Goal: Information Seeking & Learning: Find contact information

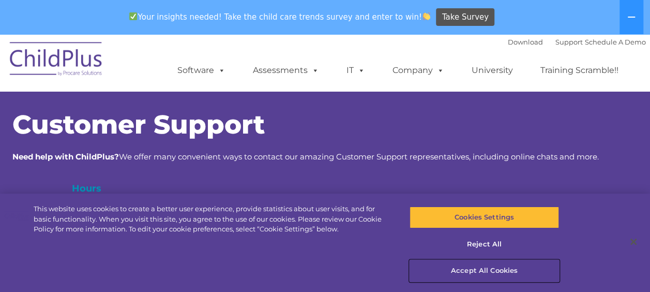
click at [482, 266] on button "Accept All Cookies" at bounding box center [485, 271] width 150 height 22
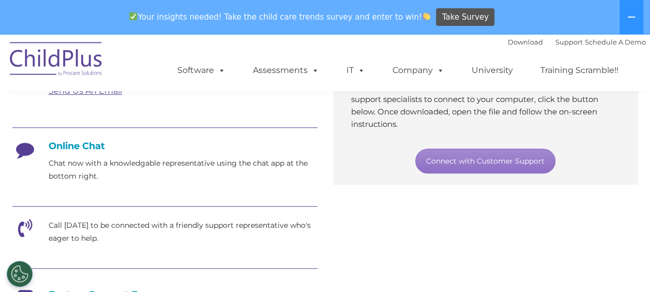
scroll to position [243, 0]
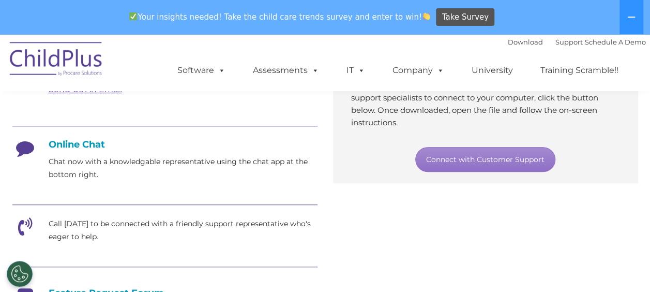
click at [77, 173] on p "Chat now with a knowledgable representative using the chat app at the bottom ri…" at bounding box center [183, 168] width 269 height 26
click at [73, 145] on h4 "Online Chat" at bounding box center [164, 144] width 305 height 11
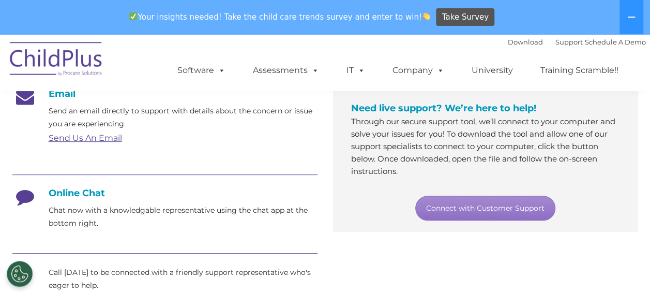
scroll to position [189, 0]
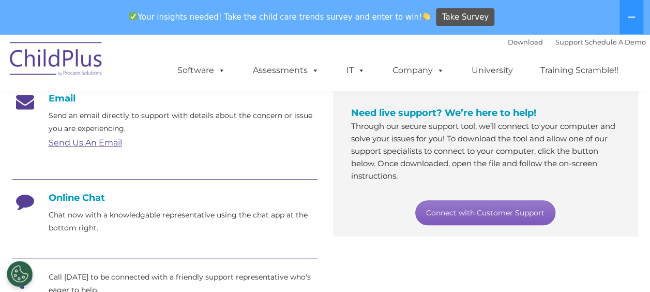
click at [504, 209] on link "Connect with Customer Support" at bounding box center [485, 212] width 140 height 25
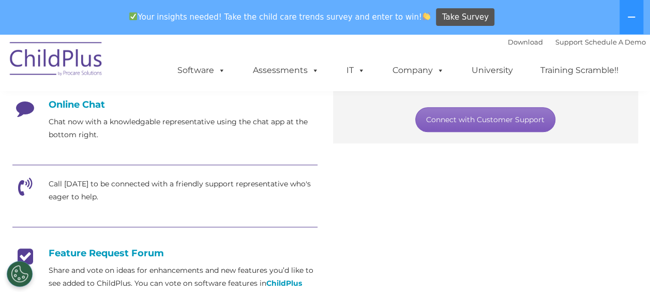
scroll to position [283, 0]
click at [504, 124] on link "Connect with Customer Support" at bounding box center [485, 119] width 140 height 25
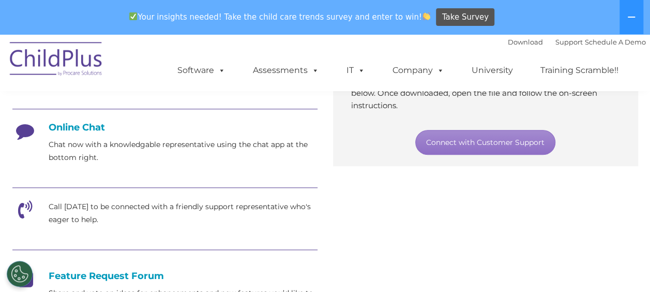
scroll to position [251, 0]
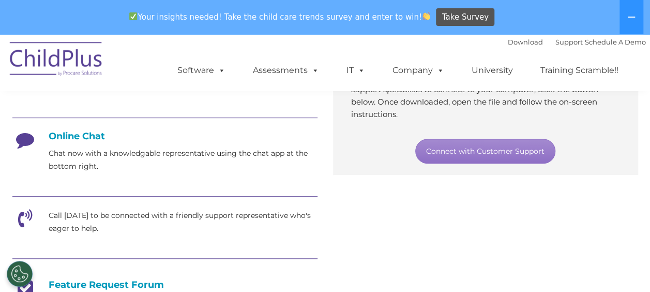
click at [75, 135] on h4 "Online Chat" at bounding box center [164, 135] width 305 height 11
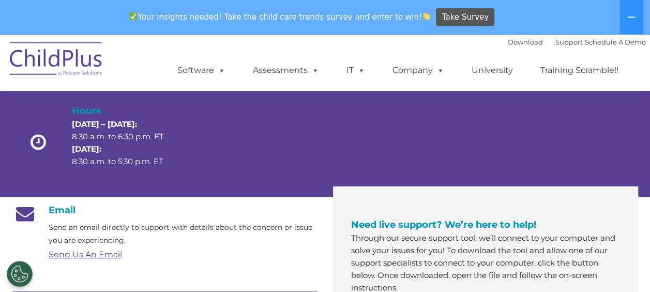
scroll to position [77, 0]
click at [33, 67] on img at bounding box center [56, 61] width 103 height 52
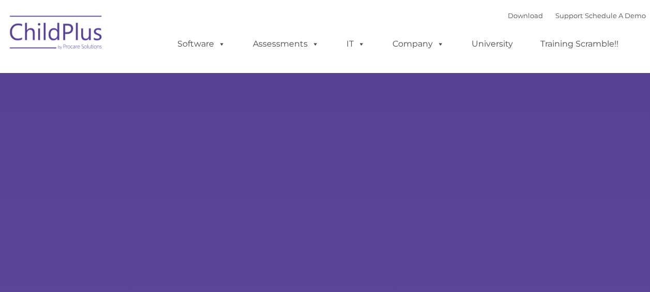
type input ""
select select "MEDIUM"
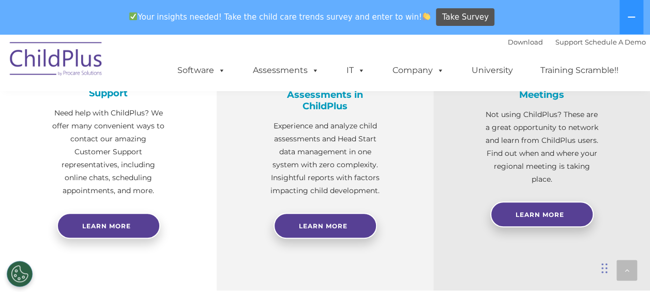
scroll to position [452, 0]
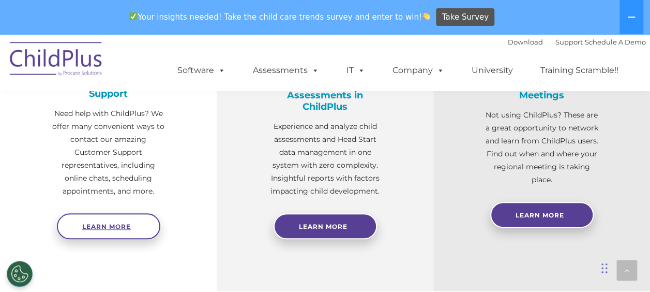
click at [111, 225] on span "Learn more" at bounding box center [106, 226] width 49 height 8
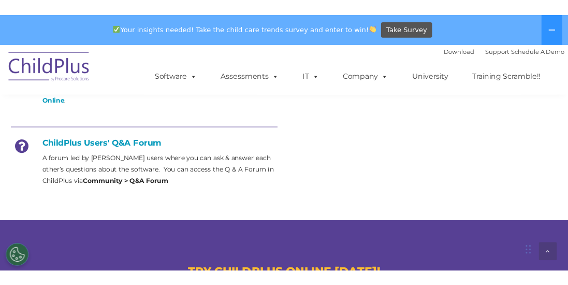
scroll to position [518, 0]
